Goal: Transaction & Acquisition: Purchase product/service

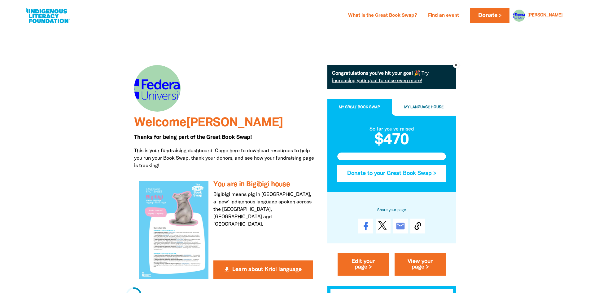
click at [417, 174] on button "Donate to your Great Book Swap >" at bounding box center [391, 173] width 109 height 17
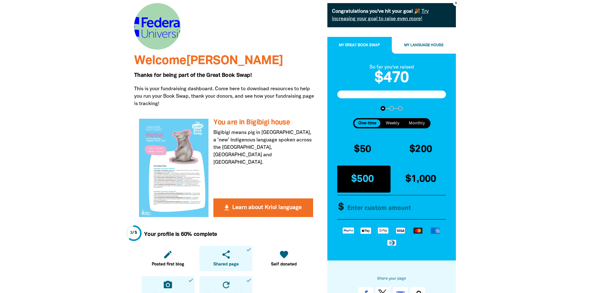
scroll to position [31, 0]
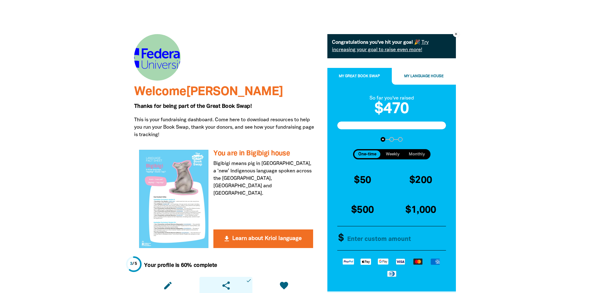
click at [368, 240] on input "Other Amount" at bounding box center [394, 238] width 106 height 24
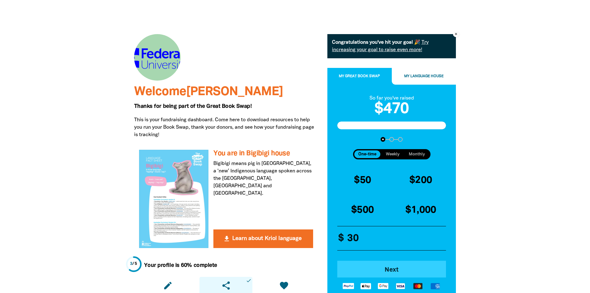
type input "30"
click at [397, 269] on span "Next" at bounding box center [392, 269] width 92 height 6
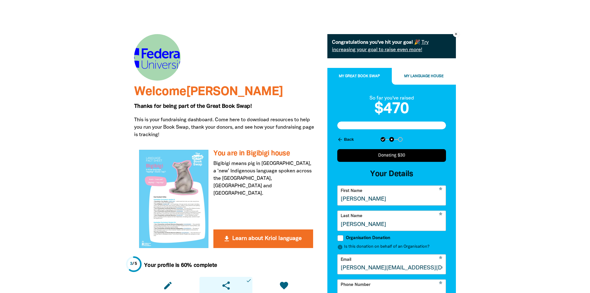
select select "AU"
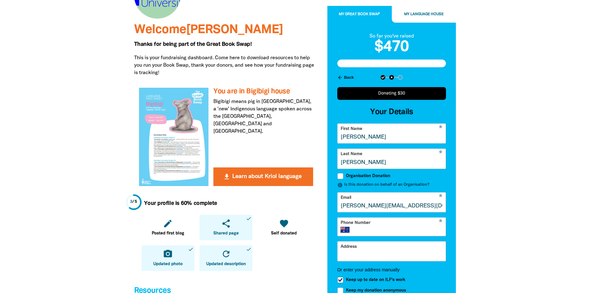
scroll to position [124, 0]
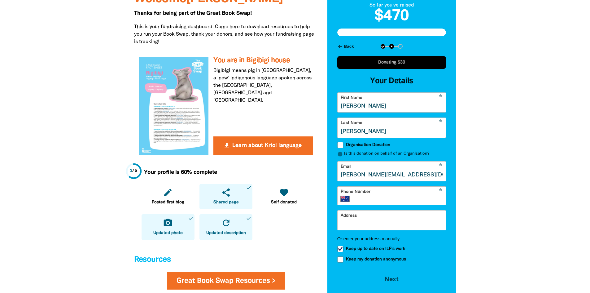
click at [359, 198] on div "* Phone Number International [GEOGRAPHIC_DATA] [GEOGRAPHIC_DATA] [GEOGRAPHIC_DA…" at bounding box center [391, 195] width 109 height 19
click at [358, 202] on input "Phone Number" at bounding box center [399, 198] width 88 height 6
type input "0437 544 900"
drag, startPoint x: 363, startPoint y: 254, endPoint x: 362, endPoint y: 251, distance: 3.1
click at [363, 251] on span "Keep up to date on ILF's work" at bounding box center [375, 249] width 59 height 6
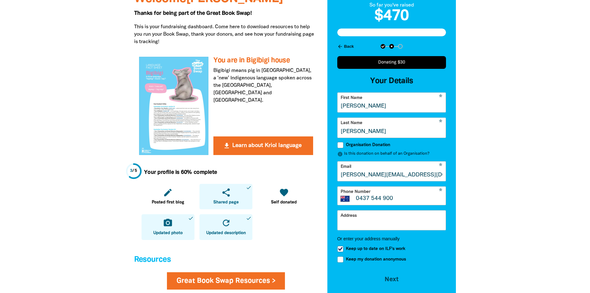
click at [343, 252] on input "Keep up to date on ILF's work" at bounding box center [340, 249] width 6 height 6
checkbox input "false"
click at [356, 230] on input "Address" at bounding box center [391, 220] width 108 height 20
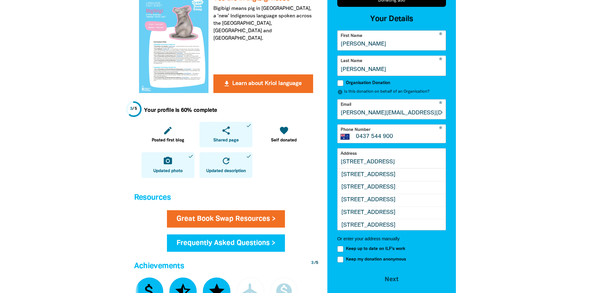
scroll to position [0, 0]
click at [374, 180] on div "[STREET_ADDRESS]" at bounding box center [391, 174] width 108 height 12
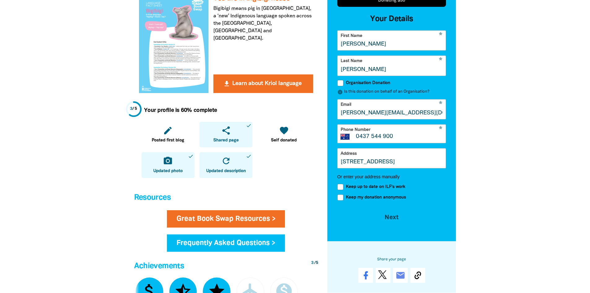
type input "[STREET_ADDRESS]"
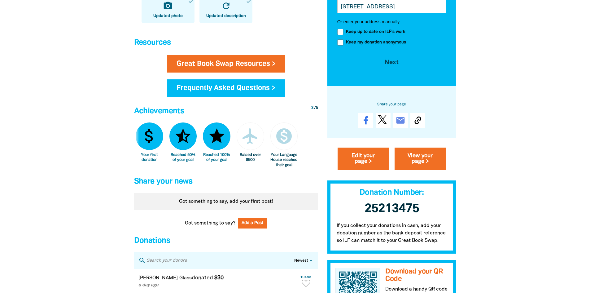
scroll to position [310, 0]
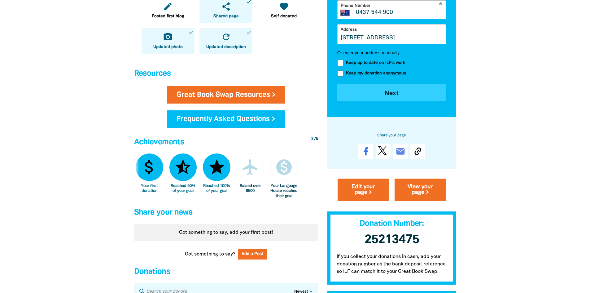
click at [387, 97] on button "Next chevron_right" at bounding box center [391, 92] width 109 height 17
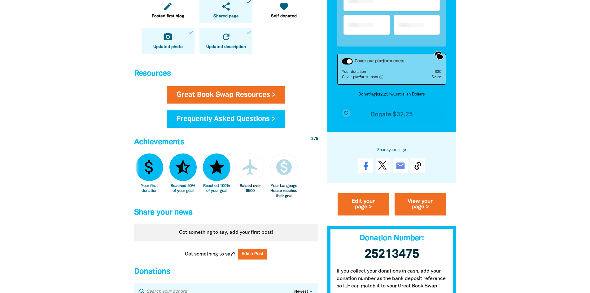
scroll to position [217, 0]
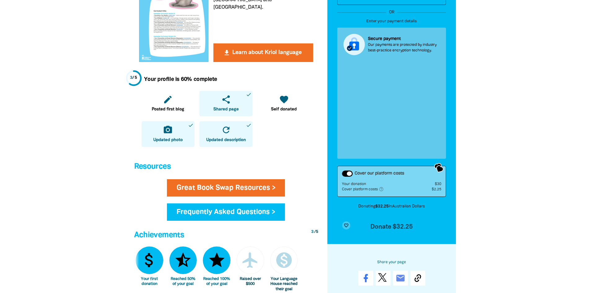
click at [526, 172] on div at bounding box center [295, 179] width 590 height 737
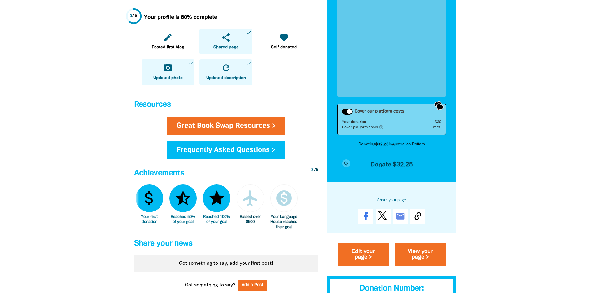
scroll to position [310, 0]
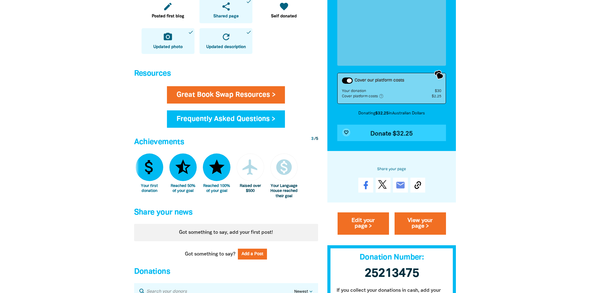
click at [383, 135] on span "Donate $32.25" at bounding box center [391, 134] width 42 height 6
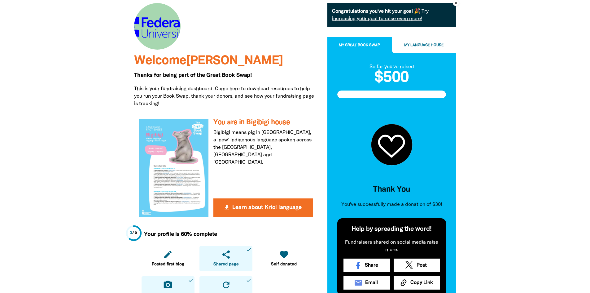
scroll to position [0, 0]
